Goal: Information Seeking & Learning: Learn about a topic

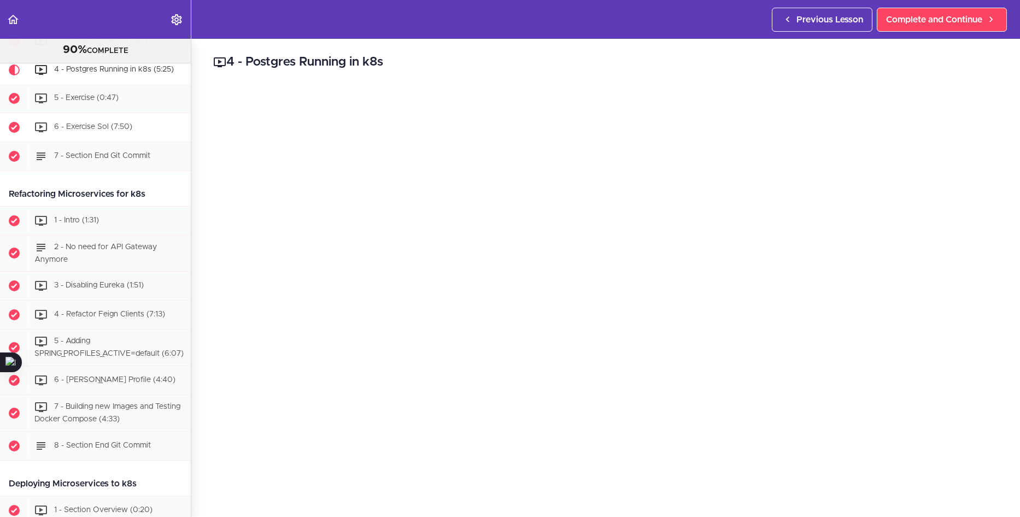
scroll to position [3994, 0]
click at [119, 54] on div "3 - Postgres YAMLs (9:45)" at bounding box center [109, 42] width 162 height 24
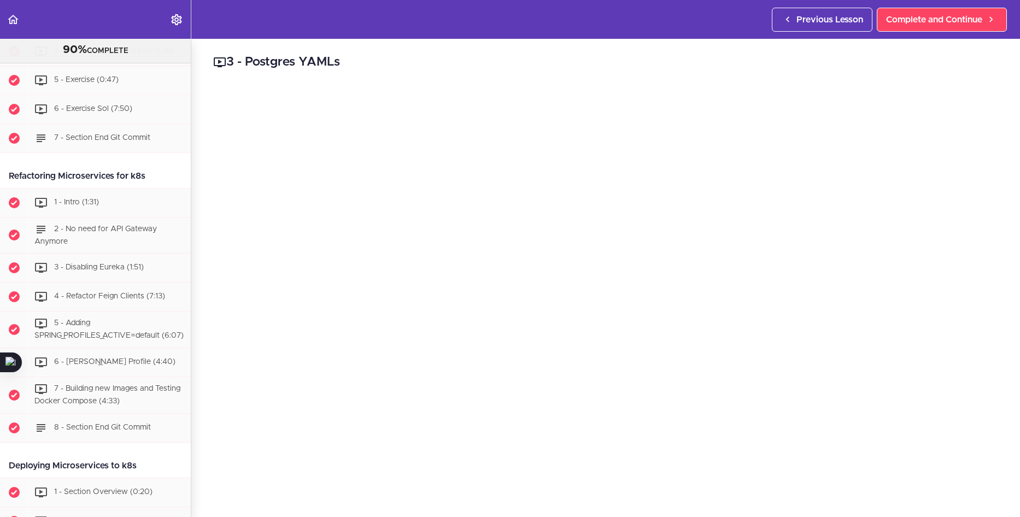
scroll to position [4020, 0]
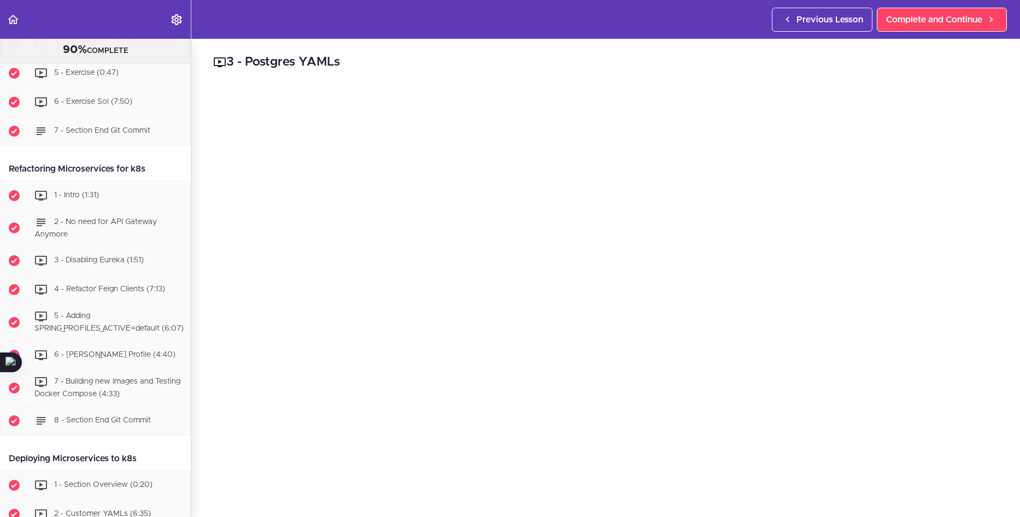
click at [124, 48] on span "4 - Postgres Running in k8s (5:25)" at bounding box center [114, 44] width 120 height 8
